Goal: Information Seeking & Learning: Learn about a topic

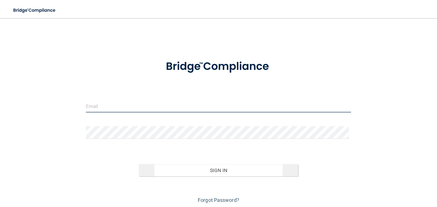
type input "[PERSON_NAME][EMAIL_ADDRESS][DOMAIN_NAME]"
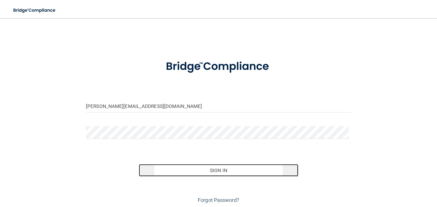
click at [222, 168] on button "Sign In" at bounding box center [218, 170] width 159 height 13
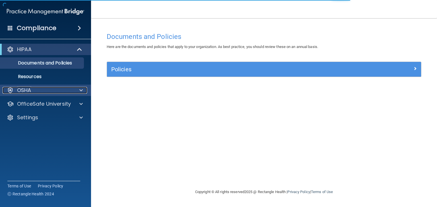
click at [47, 92] on div "OSHA" at bounding box center [38, 90] width 70 height 7
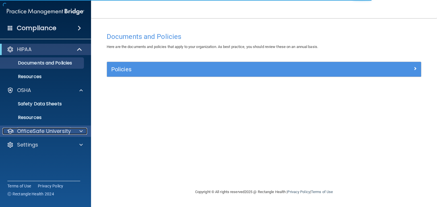
click at [43, 130] on p "OfficeSafe University" at bounding box center [44, 131] width 54 height 7
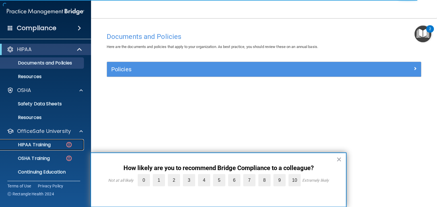
click at [30, 144] on p "HIPAA Training" at bounding box center [27, 145] width 47 height 6
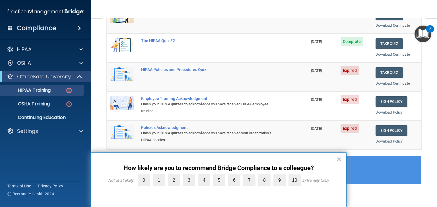
scroll to position [114, 0]
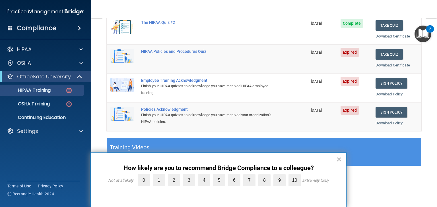
click at [341, 157] on button "×" at bounding box center [338, 159] width 5 height 9
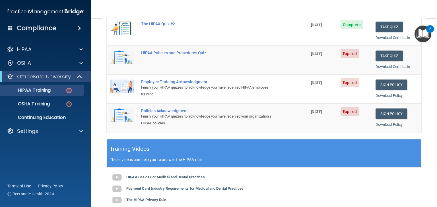
scroll to position [159, 0]
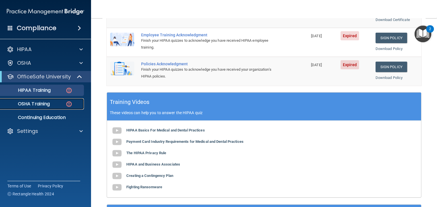
click at [38, 104] on p "OSHA Training" at bounding box center [27, 104] width 46 height 6
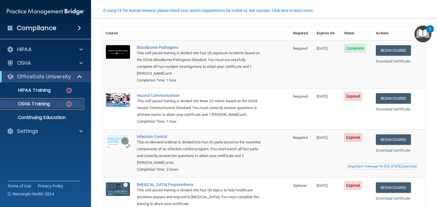
scroll to position [68, 0]
